Goal: Task Accomplishment & Management: Manage account settings

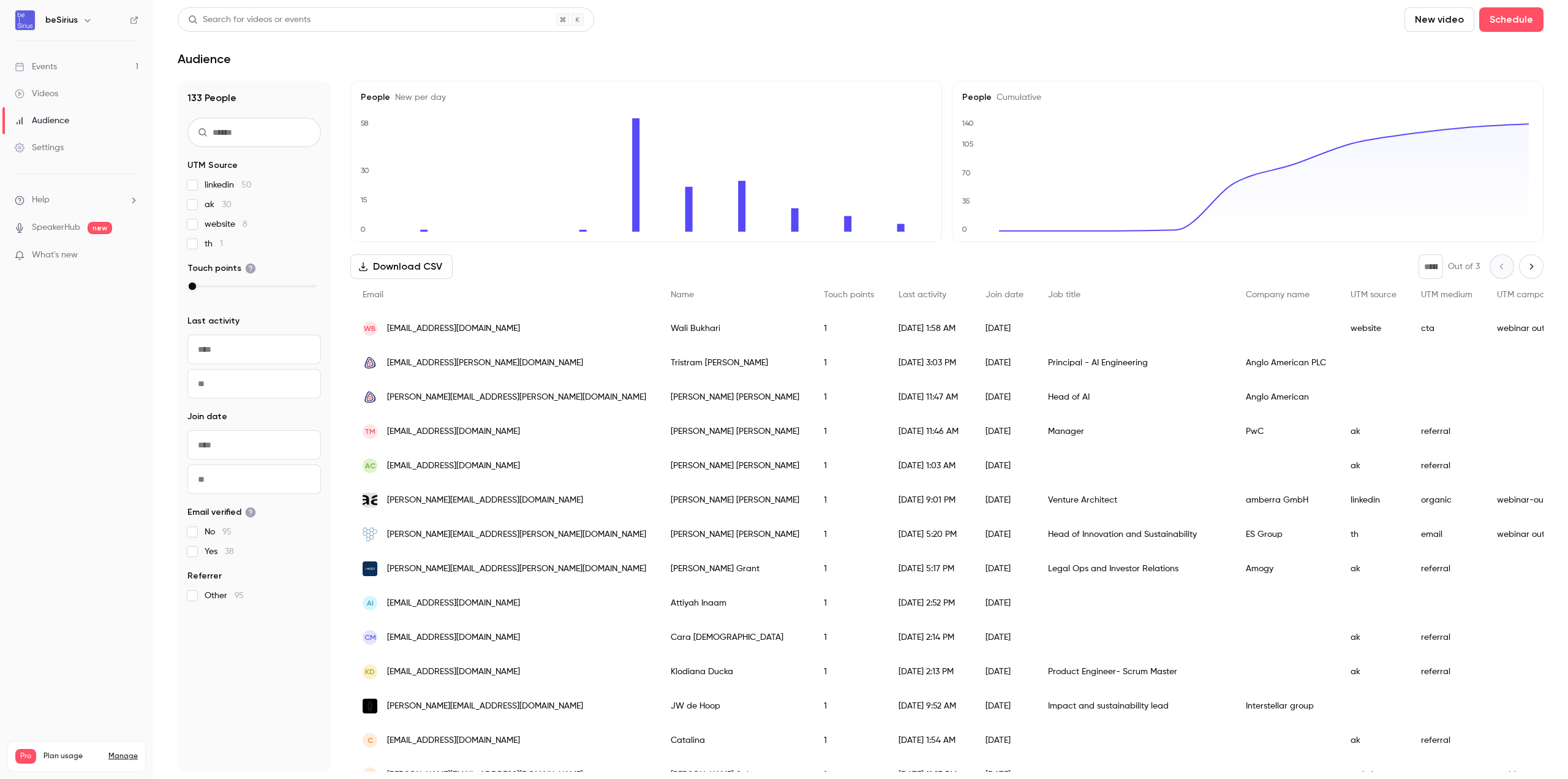
click at [38, 69] on div "Events" at bounding box center [35, 66] width 42 height 13
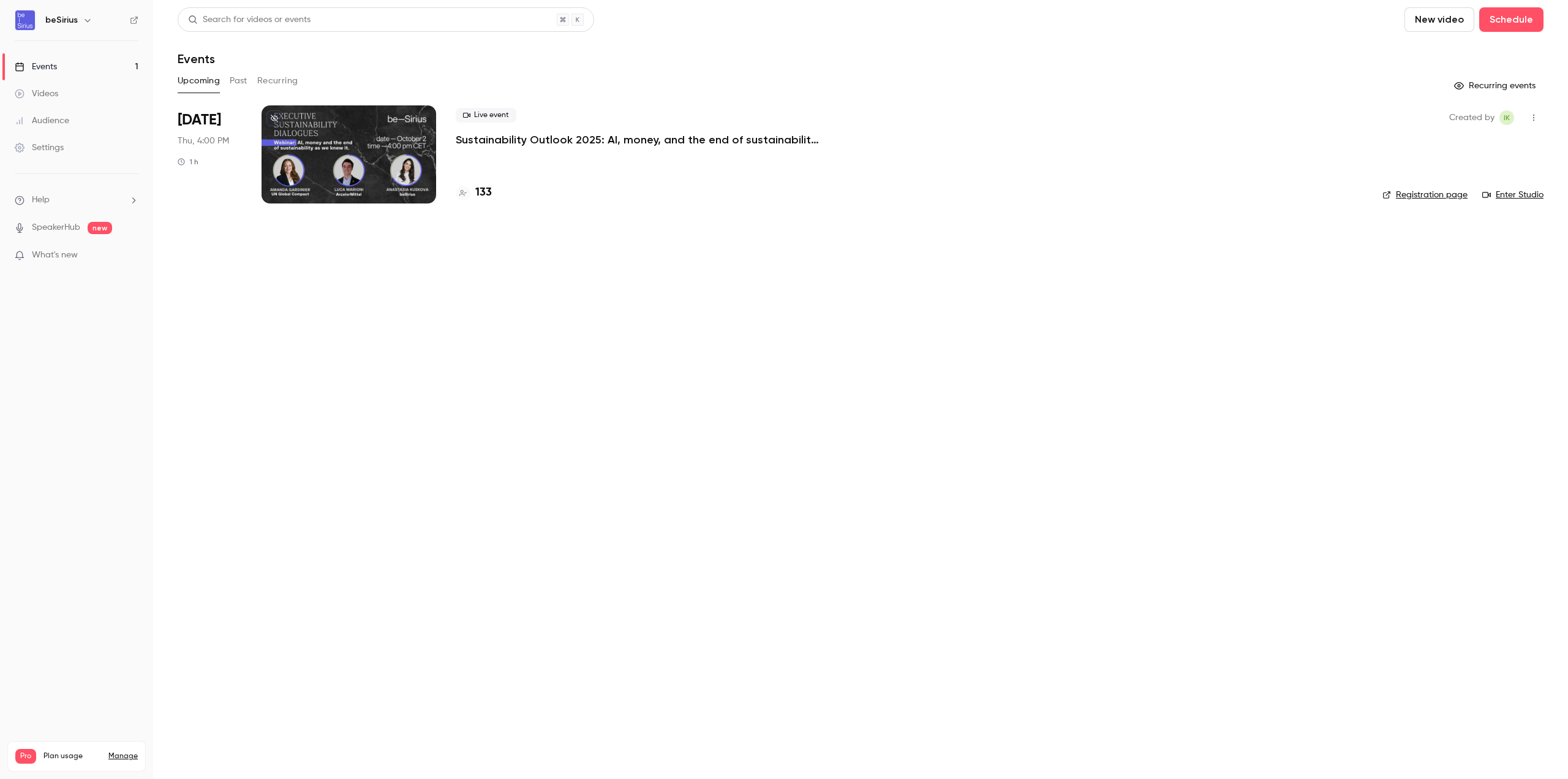
click at [383, 156] on div at bounding box center [349, 154] width 175 height 98
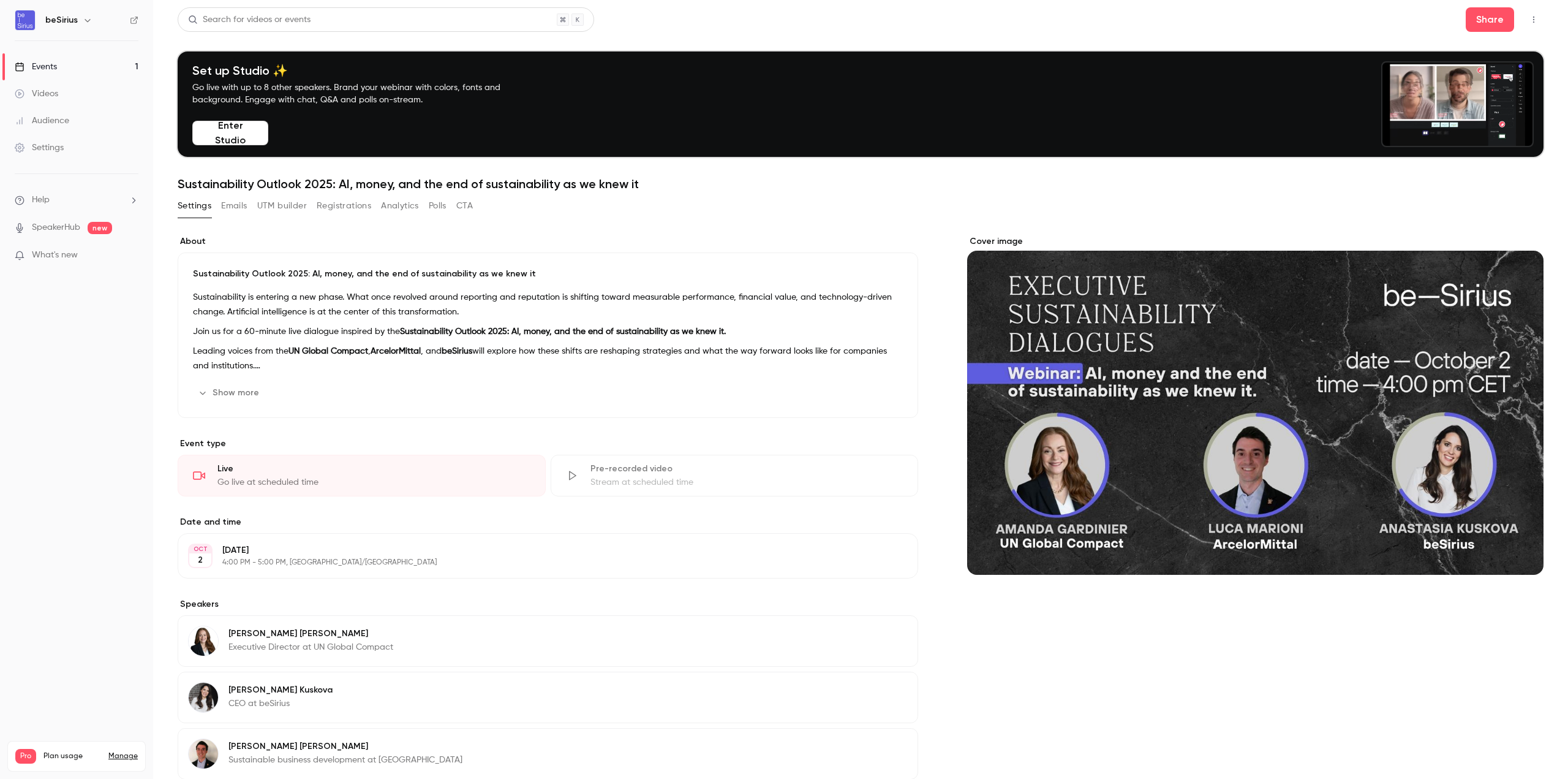
click at [226, 209] on button "Emails" at bounding box center [233, 206] width 25 height 20
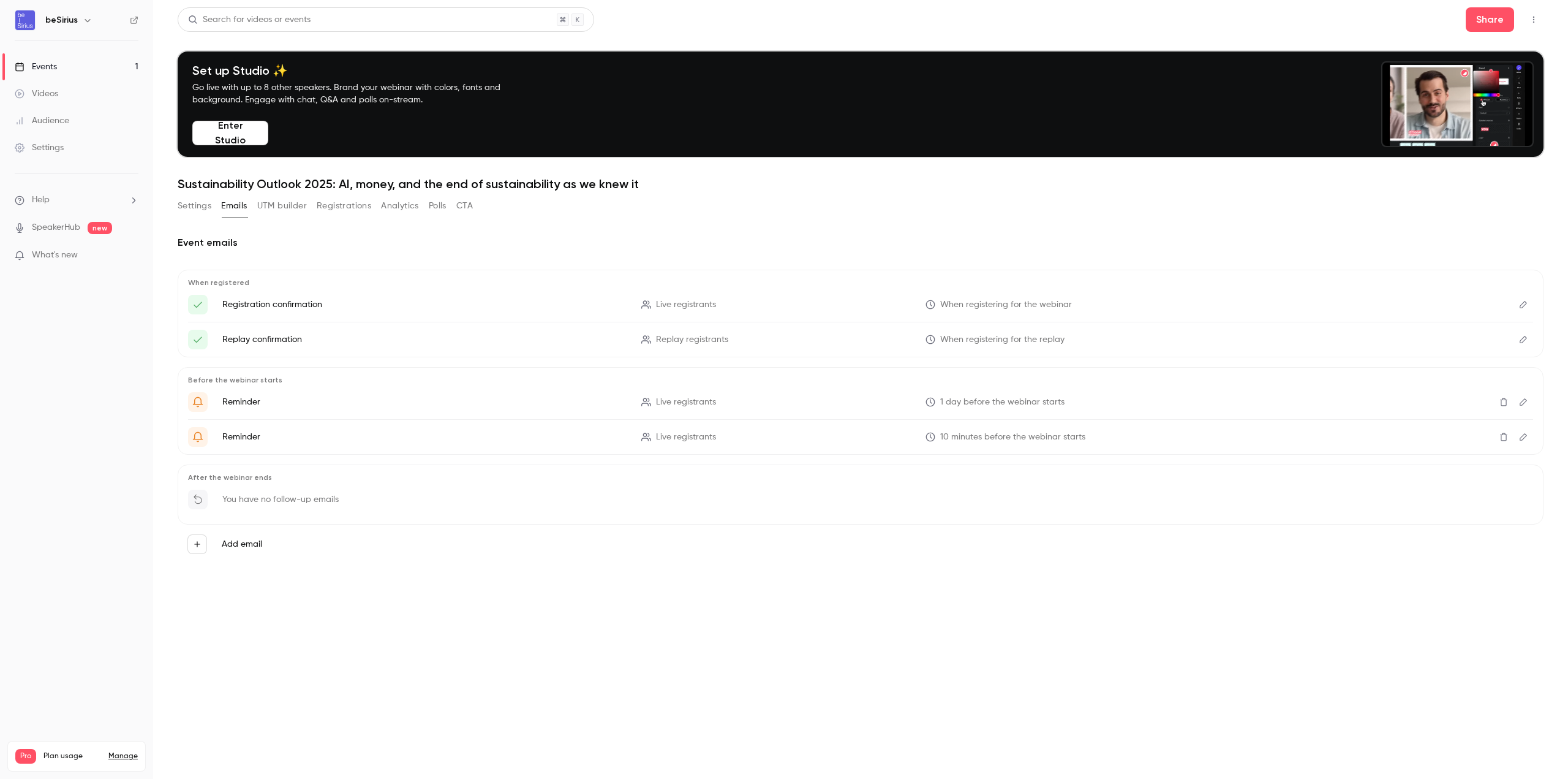
click at [64, 69] on link "Events 1" at bounding box center [76, 67] width 153 height 27
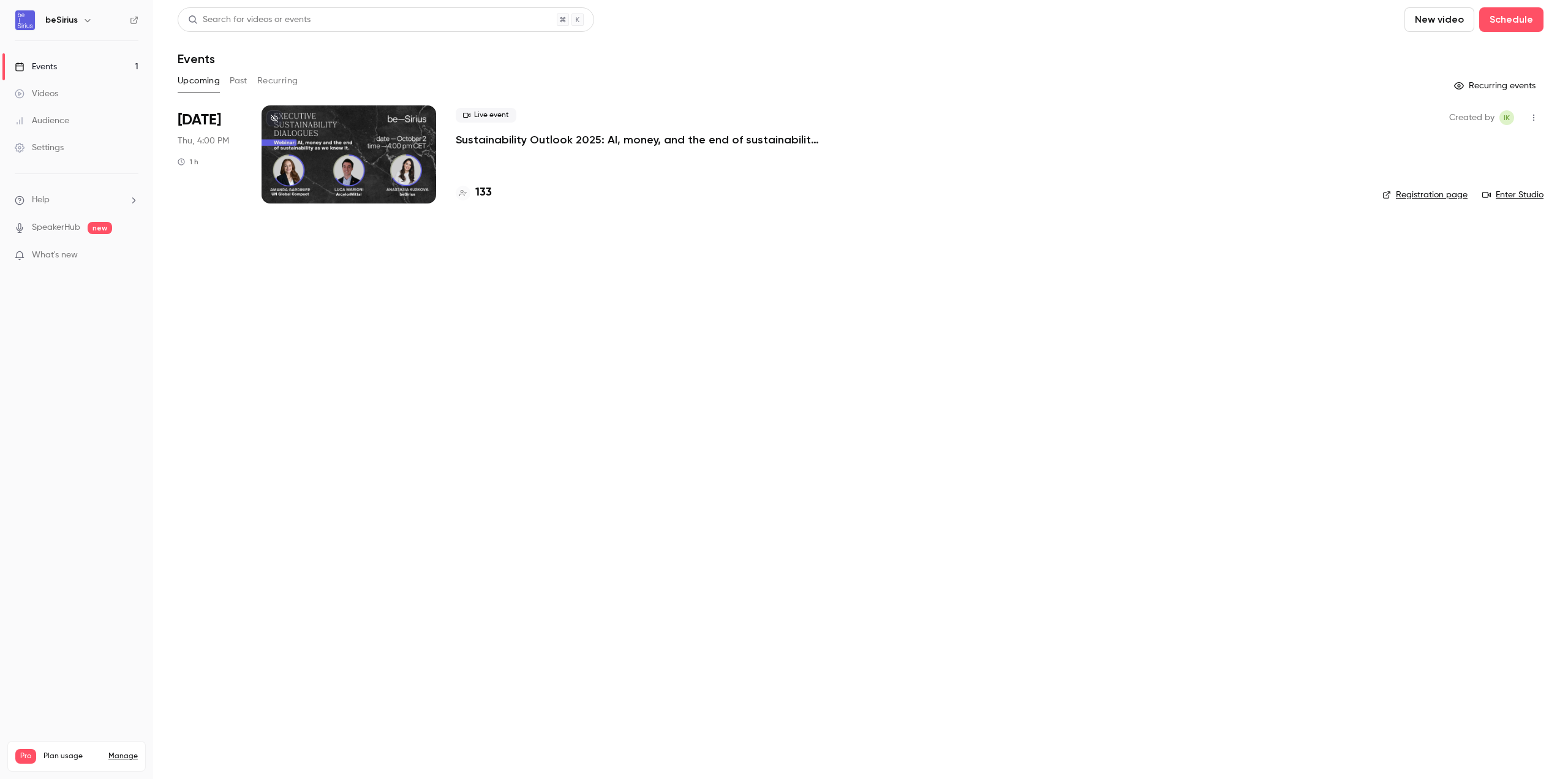
click at [73, 136] on link "Settings" at bounding box center [76, 148] width 153 height 27
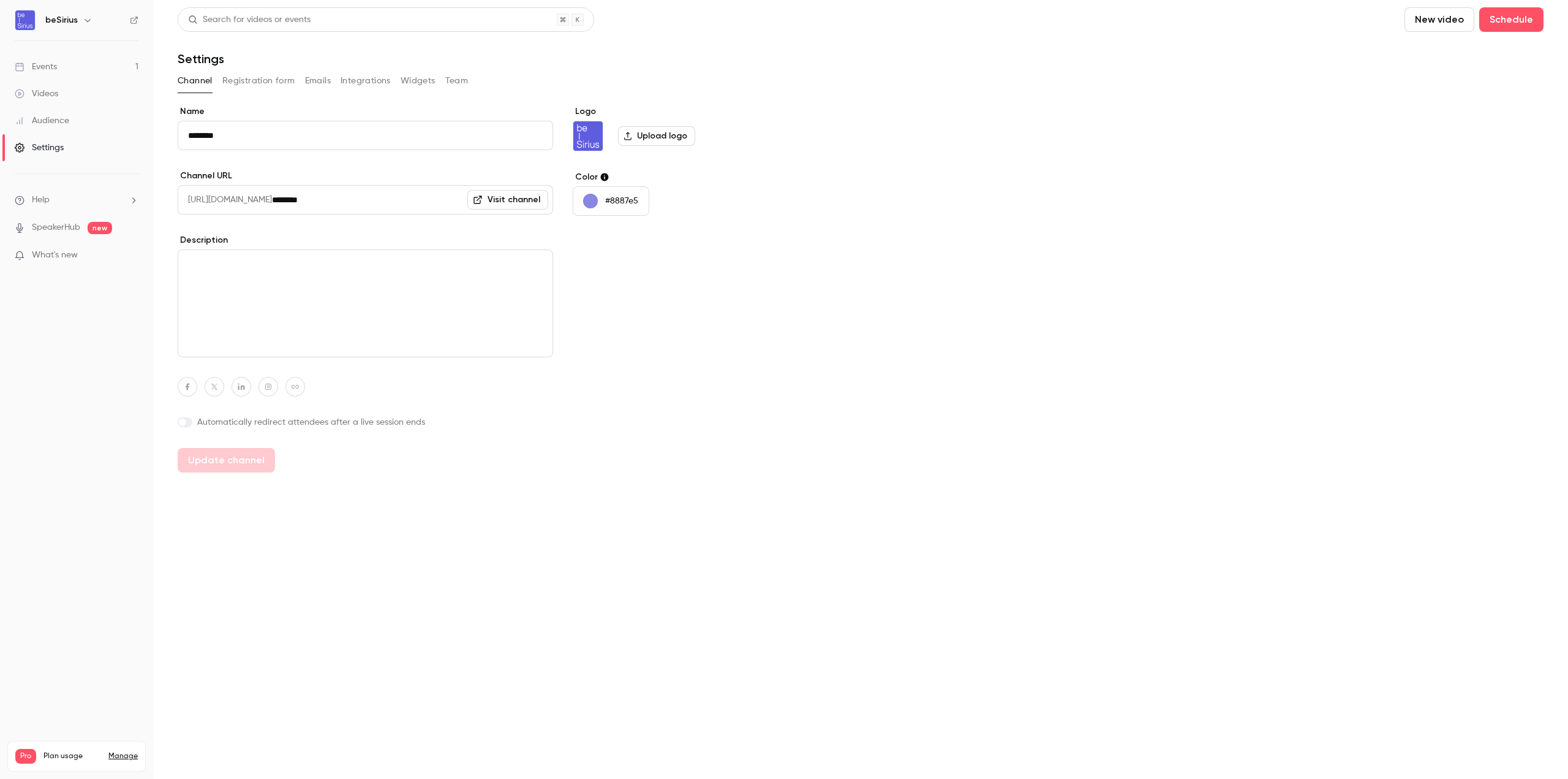
click at [278, 73] on button "Registration form" at bounding box center [259, 81] width 73 height 20
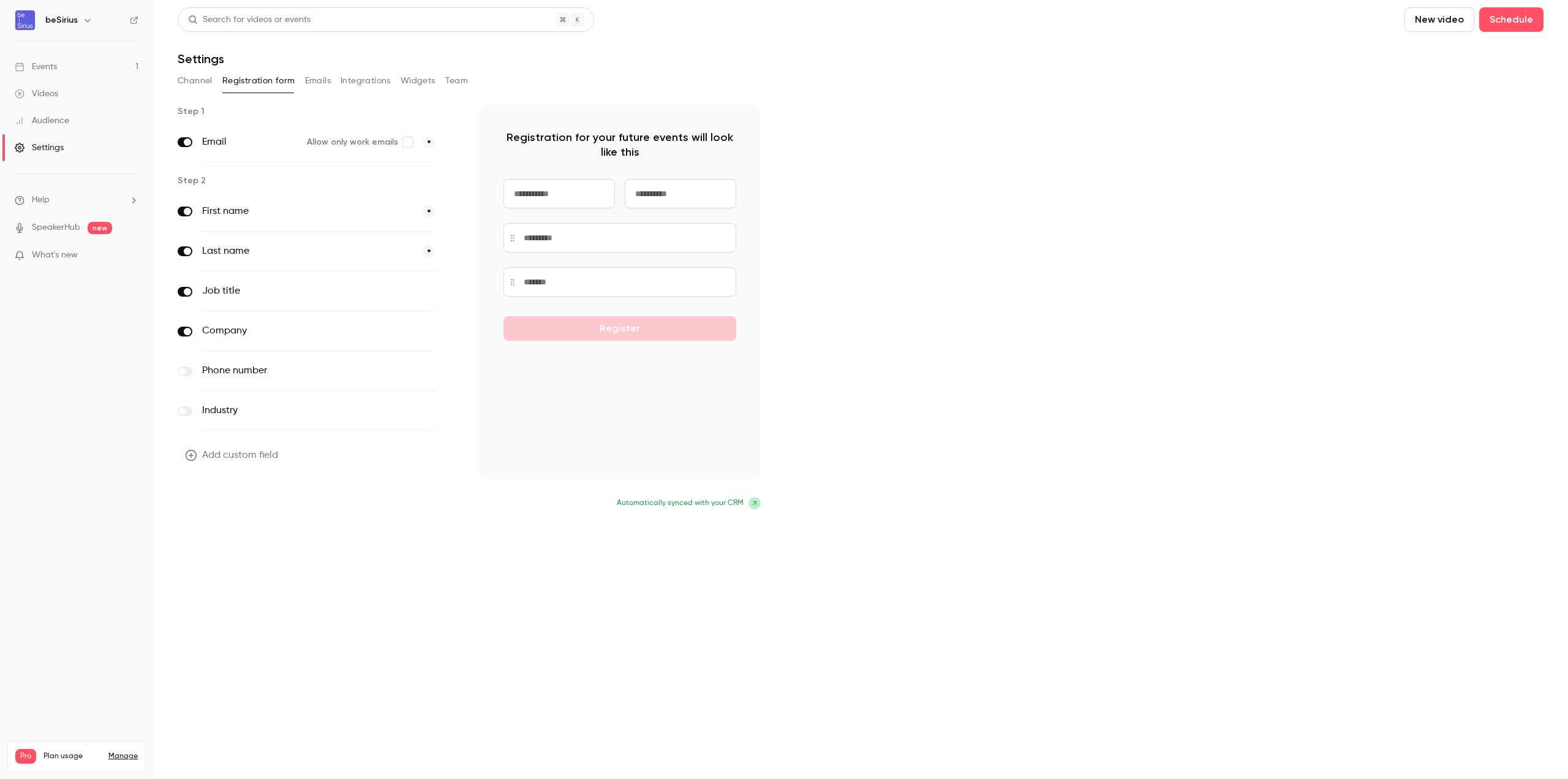
click at [209, 507] on button "Update form" at bounding box center [219, 504] width 83 height 24
click at [36, 65] on div "Events" at bounding box center [35, 66] width 42 height 13
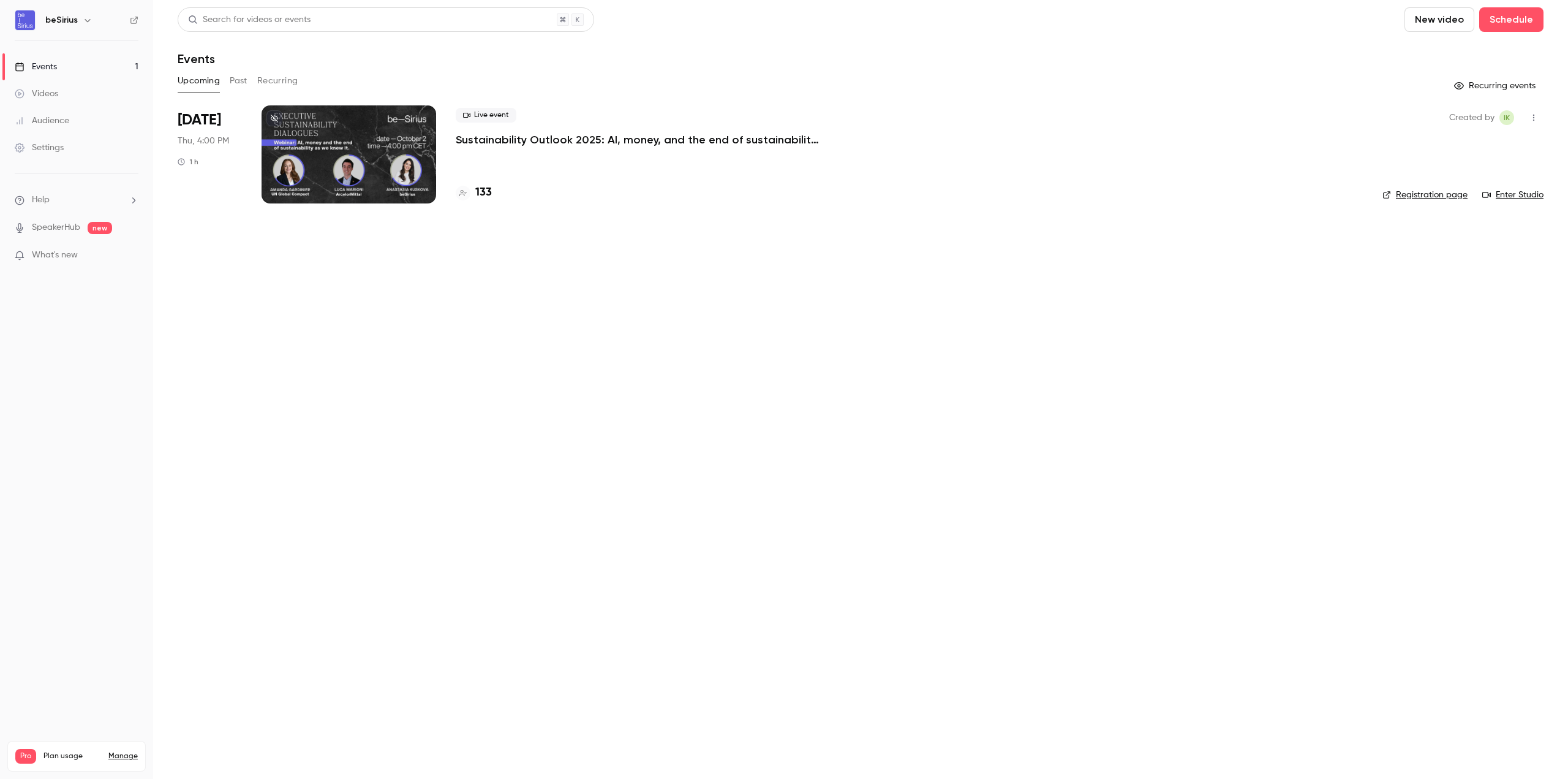
click at [308, 132] on div at bounding box center [349, 154] width 175 height 98
